Goal: Check status: Check status

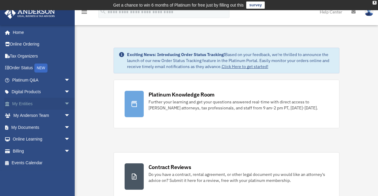
click at [43, 105] on link "My Entities arrow_drop_down" at bounding box center [41, 103] width 75 height 12
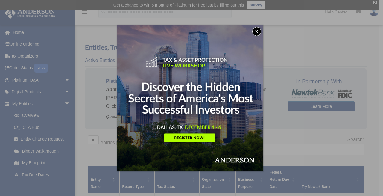
click at [260, 30] on button "x" at bounding box center [256, 31] width 9 height 9
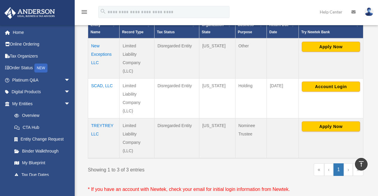
scroll to position [152, 0]
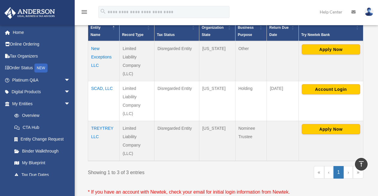
click at [97, 55] on td "New Exceptions LLC" at bounding box center [103, 61] width 31 height 40
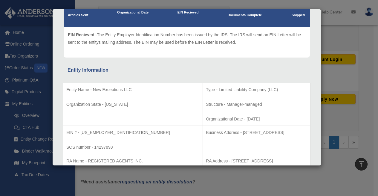
scroll to position [0, 0]
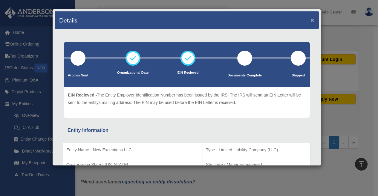
click at [311, 21] on button "×" at bounding box center [313, 20] width 4 height 6
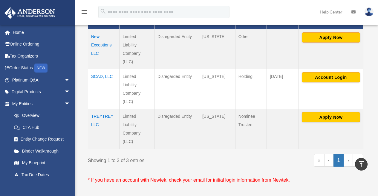
scroll to position [158, 0]
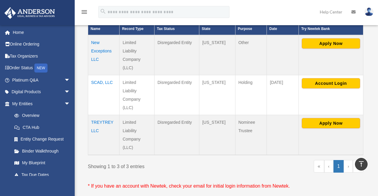
click at [99, 82] on td "SCAD, LLC" at bounding box center [103, 95] width 31 height 40
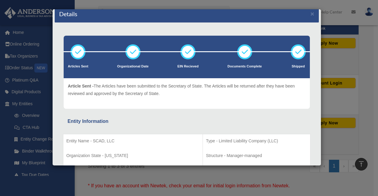
scroll to position [0, 0]
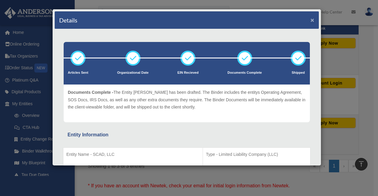
click at [311, 20] on button "×" at bounding box center [313, 20] width 4 height 6
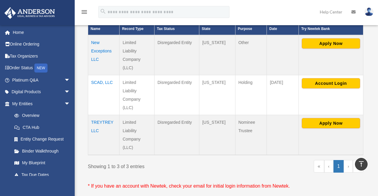
click at [99, 122] on td "TREYTREY LLC" at bounding box center [103, 135] width 31 height 40
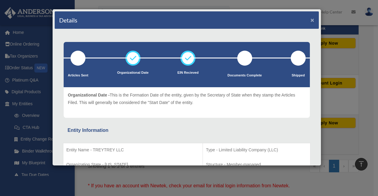
drag, startPoint x: 309, startPoint y: 21, endPoint x: 300, endPoint y: 55, distance: 34.8
click at [311, 21] on button "×" at bounding box center [313, 20] width 4 height 6
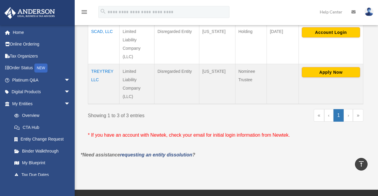
scroll to position [180, 0]
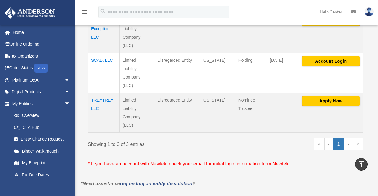
click at [100, 59] on td "SCAD, LLC" at bounding box center [103, 73] width 31 height 40
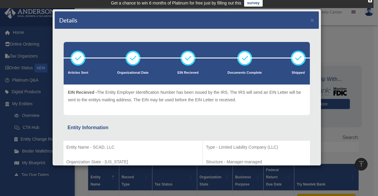
scroll to position [0, 0]
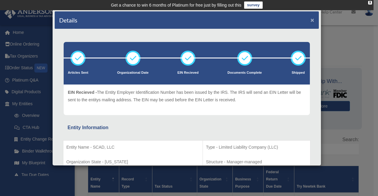
drag, startPoint x: 307, startPoint y: 22, endPoint x: 307, endPoint y: 26, distance: 4.8
click at [311, 22] on button "×" at bounding box center [313, 20] width 4 height 6
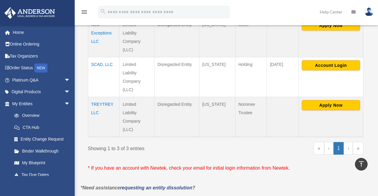
scroll to position [143, 0]
